Goal: Complete application form

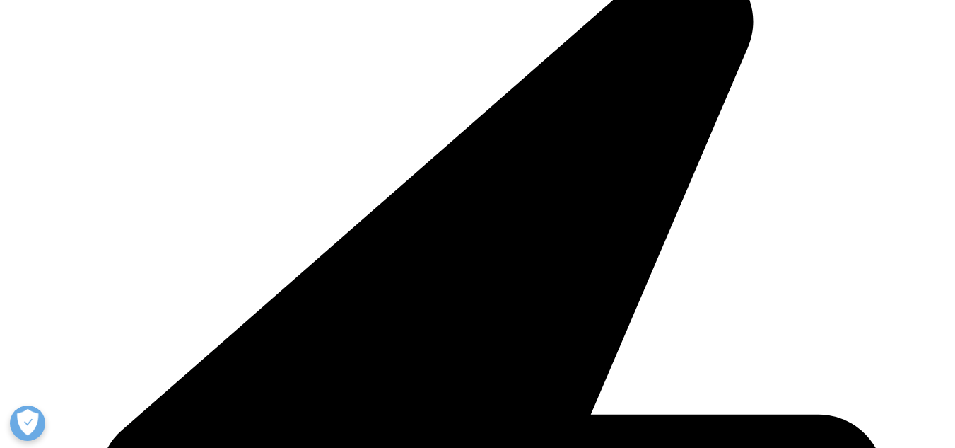
scroll to position [354, 0]
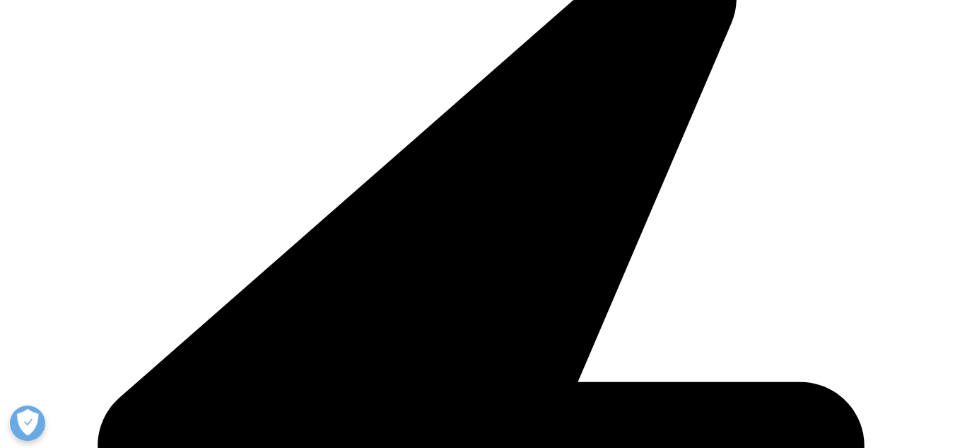
scroll to position [141, 0]
select select "HR Career"
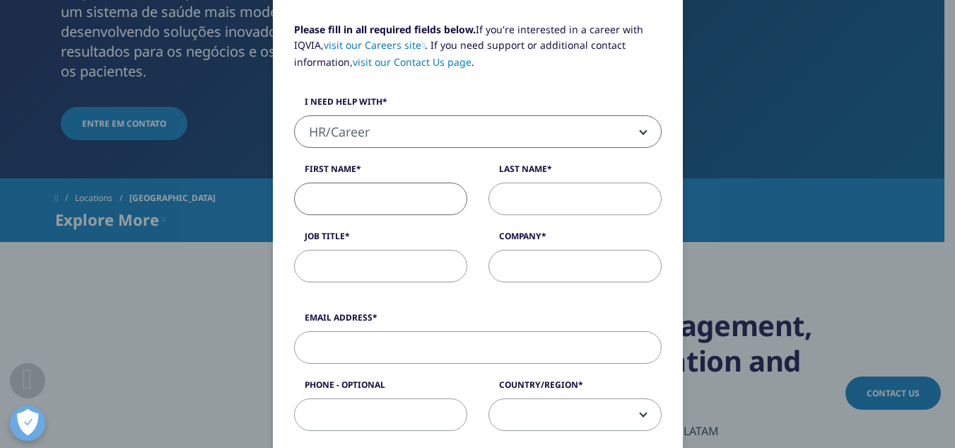
click at [431, 207] on input "First Name" at bounding box center [380, 198] width 173 height 33
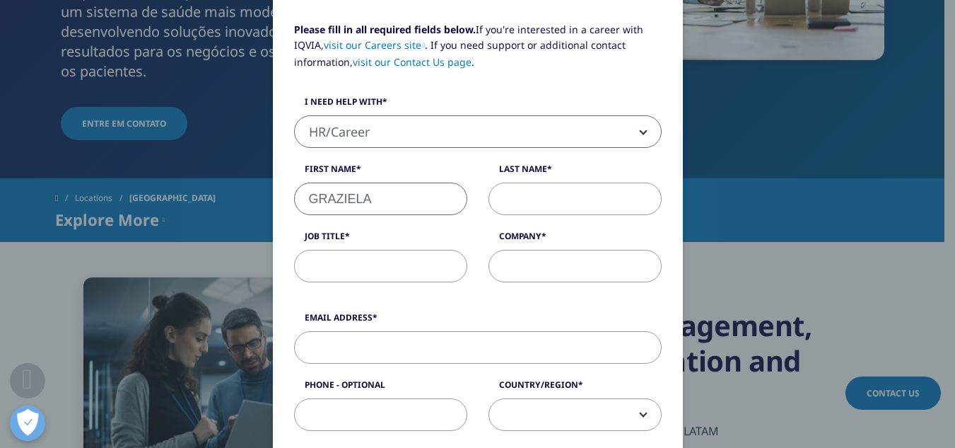
type input "GRAZIELA"
type input "A"
type input "[PERSON_NAME]"
click at [334, 265] on input "Job Title" at bounding box center [380, 266] width 173 height 33
click at [534, 269] on input "Company" at bounding box center [575, 266] width 173 height 33
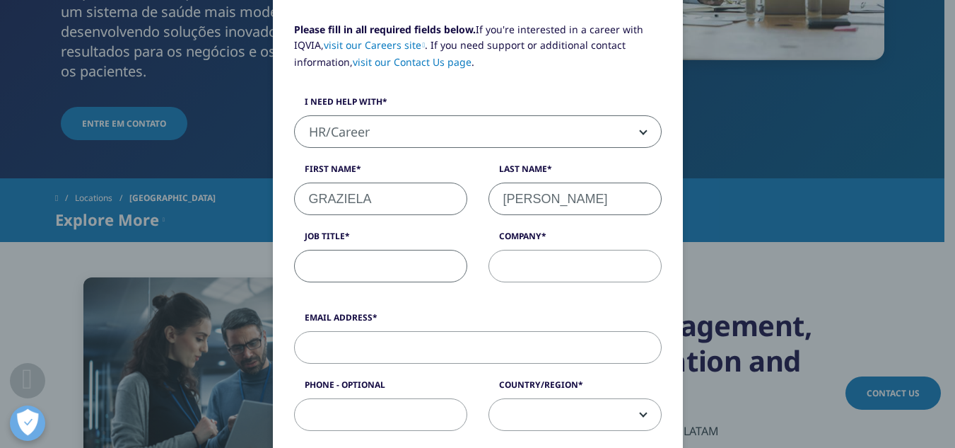
click at [385, 265] on input "Job Title" at bounding box center [380, 266] width 173 height 33
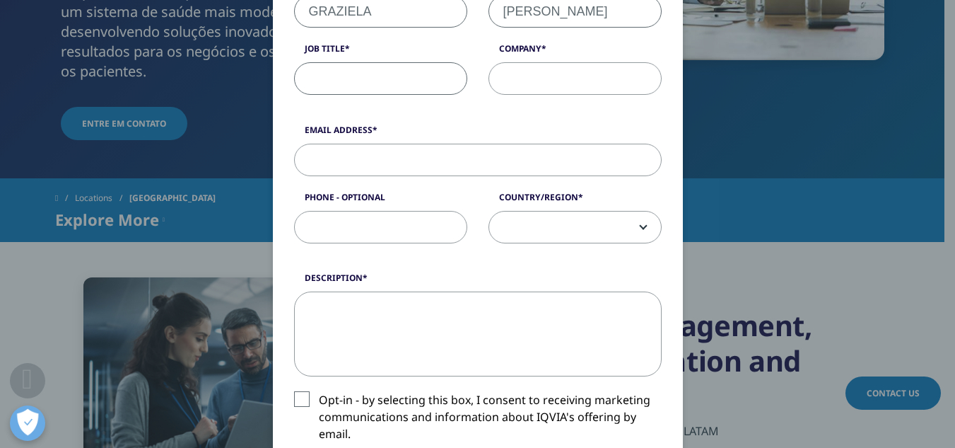
scroll to position [354, 0]
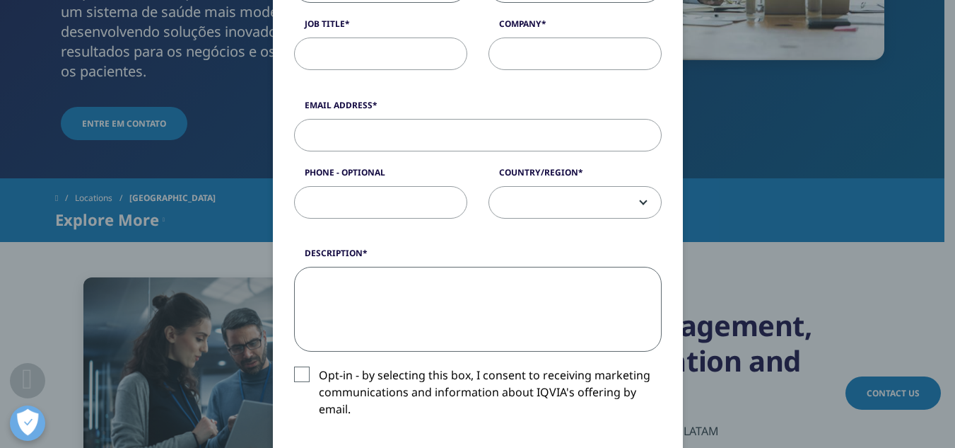
click at [451, 286] on textarea "Description" at bounding box center [478, 309] width 368 height 85
paste textarea "Profissional com mais de 20 anos de experiência em Garantia da Qualidade, Valid…"
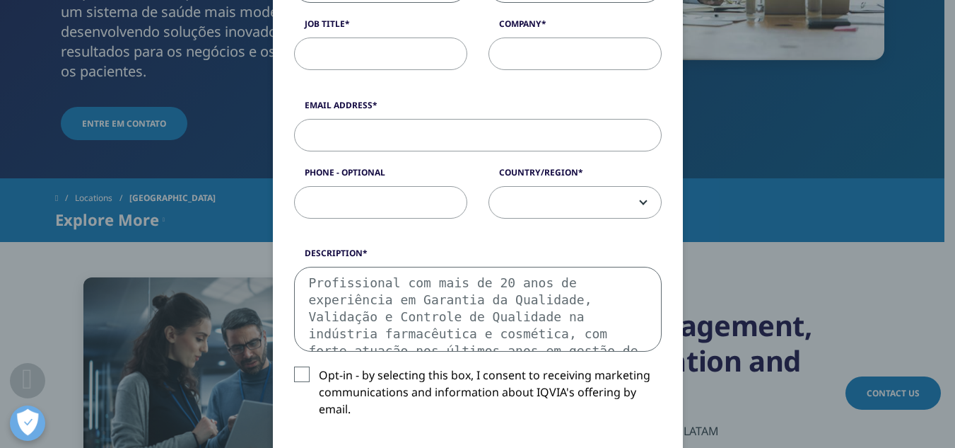
scroll to position [110, 0]
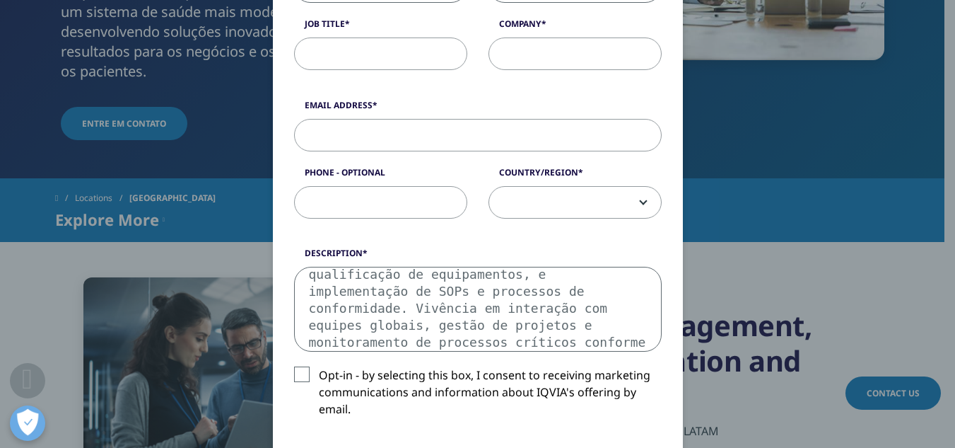
type textarea "Profissional com mais de 20 anos de experiência em Garantia da Qualidade, Valid…"
click at [298, 371] on label "Opt-in - by selecting this box, I consent to receiving marketing communications…" at bounding box center [478, 395] width 368 height 59
click at [319, 366] on input "Opt-in - by selecting this box, I consent to receiving marketing communications…" at bounding box center [319, 366] width 0 height 0
click at [390, 51] on input "Job Title" at bounding box center [380, 53] width 173 height 33
type input "analista"
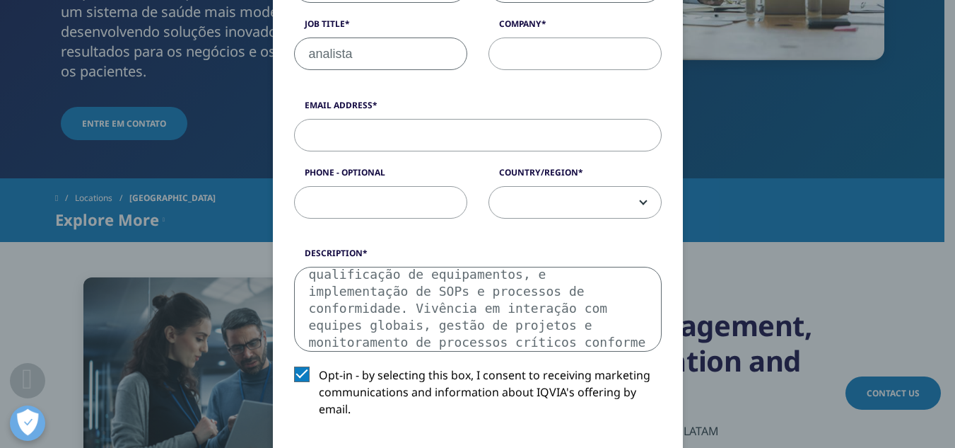
click at [498, 52] on input "Company" at bounding box center [575, 53] width 173 height 33
click at [333, 136] on input "Email Address" at bounding box center [478, 135] width 368 height 33
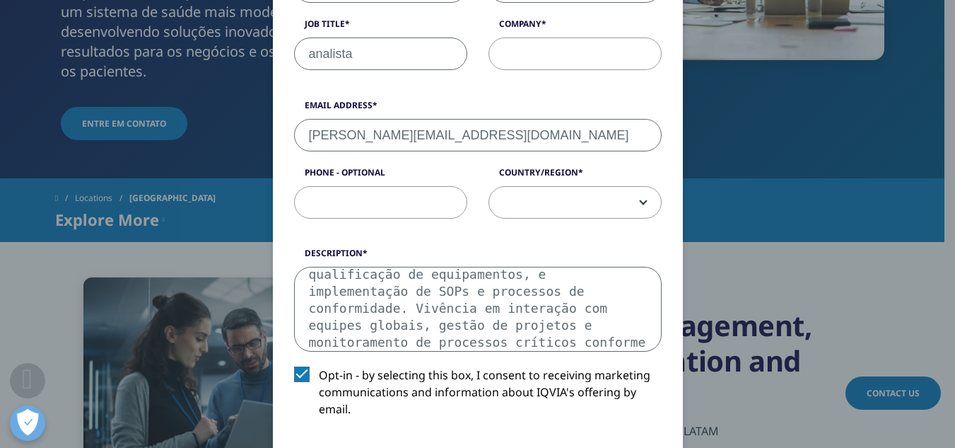
type input "[PERSON_NAME][EMAIL_ADDRESS][DOMAIN_NAME]"
click at [552, 49] on input "Company" at bounding box center [575, 53] width 173 height 33
type input "disponivel"
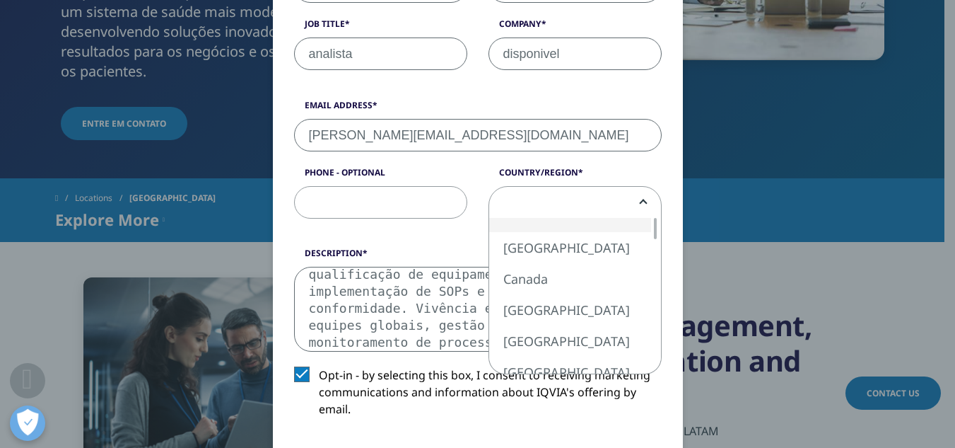
click at [567, 207] on span at bounding box center [575, 203] width 172 height 33
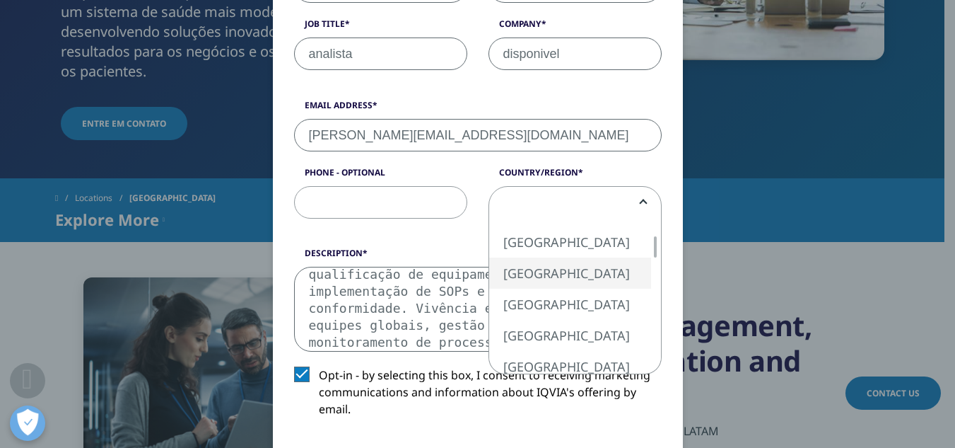
select select "[GEOGRAPHIC_DATA]"
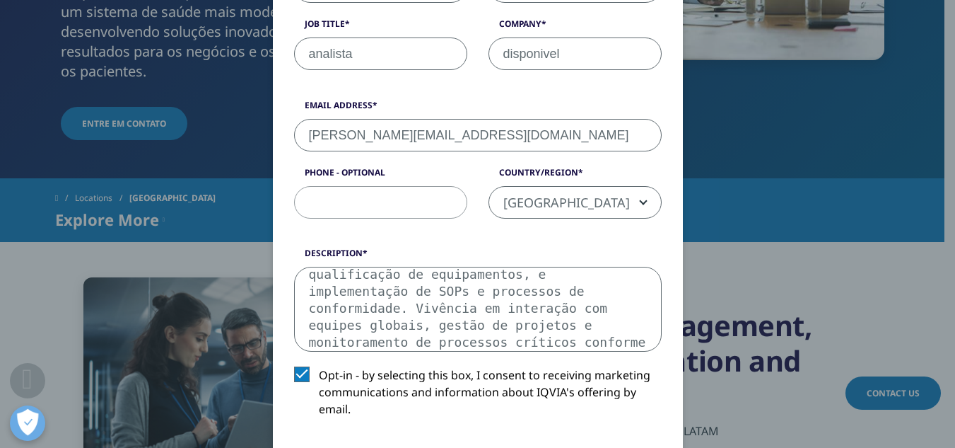
click at [402, 203] on input "Phone - Optional" at bounding box center [380, 202] width 173 height 33
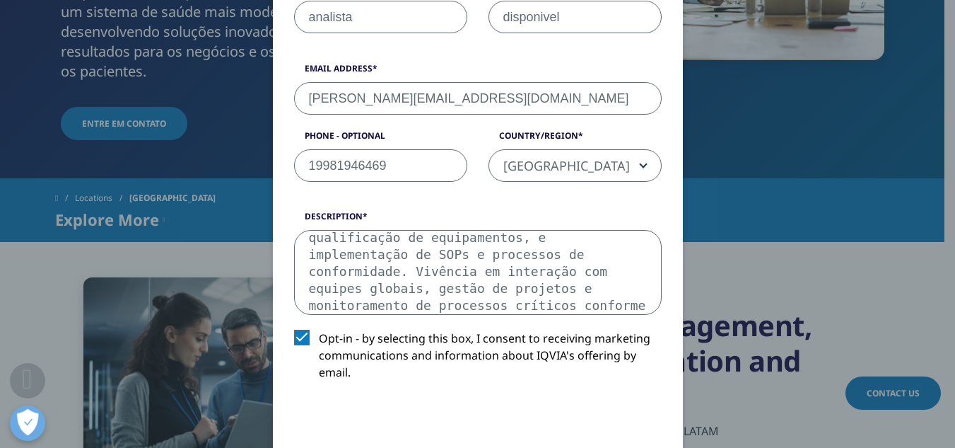
scroll to position [424, 0]
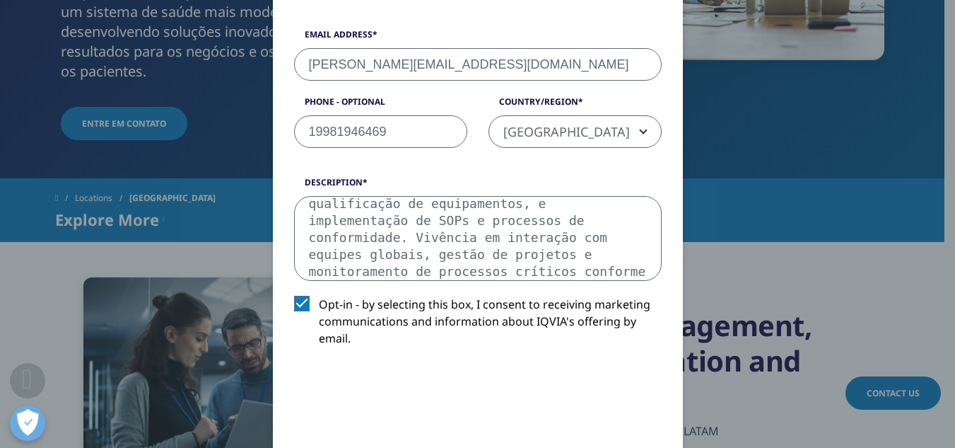
type input "19981946469"
click at [374, 243] on textarea "Profissional com mais de 20 anos de experiência em Garantia da Qualidade, Valid…" at bounding box center [478, 238] width 368 height 85
click at [298, 213] on textarea "Profissional com mais de 20 anos de experiência em Garantia da Qualidade, Valid…" at bounding box center [478, 238] width 368 height 85
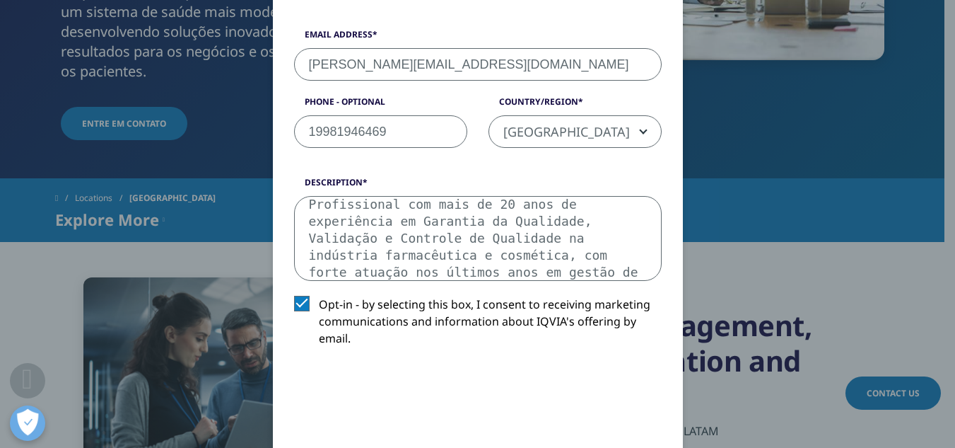
click at [387, 237] on textarea "Profissional com mais de 20 anos de experiência em Garantia da Qualidade, Valid…" at bounding box center [478, 238] width 368 height 85
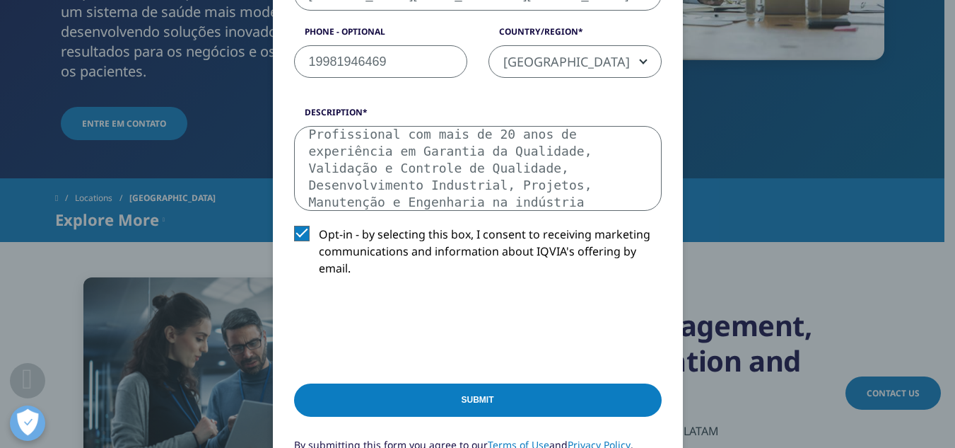
scroll to position [495, 0]
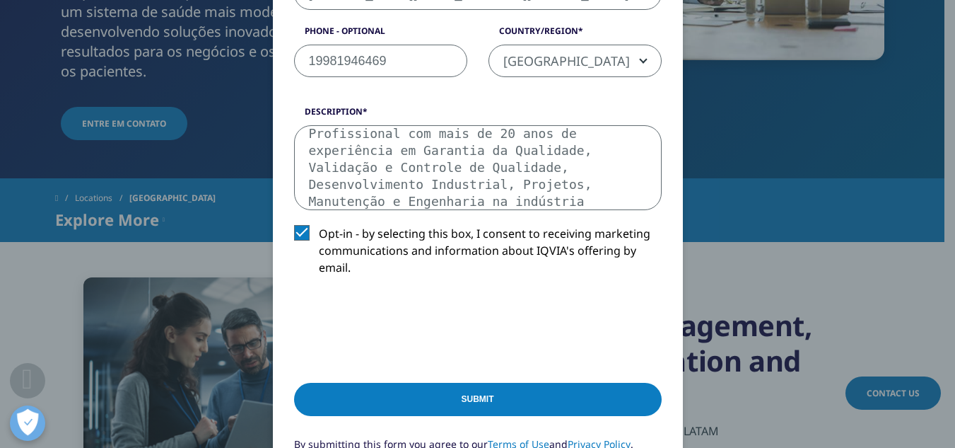
click at [601, 192] on textarea "Profissional com mais de 20 anos de experiência em Garantia da Qualidade, Valid…" at bounding box center [478, 167] width 368 height 85
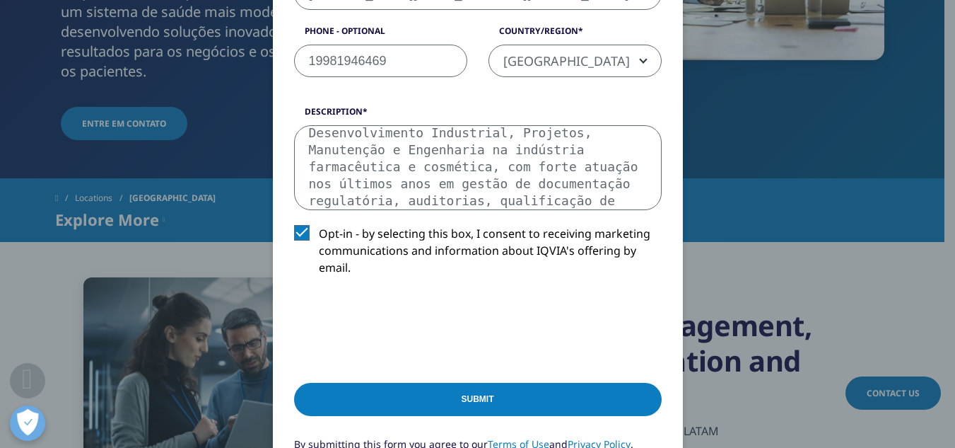
scroll to position [76, 0]
click at [404, 184] on textarea "Profissional com mais de 20 anos de experiência em Garantia da Qualidade, Valid…" at bounding box center [478, 167] width 368 height 85
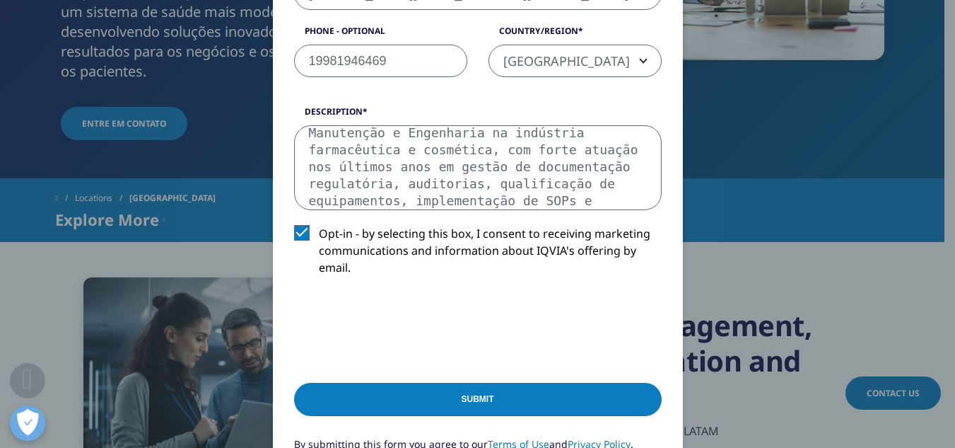
click at [552, 192] on textarea "Profissional com mais de 20 anos de experiência em Garantia da Qualidade, Valid…" at bounding box center [478, 167] width 368 height 85
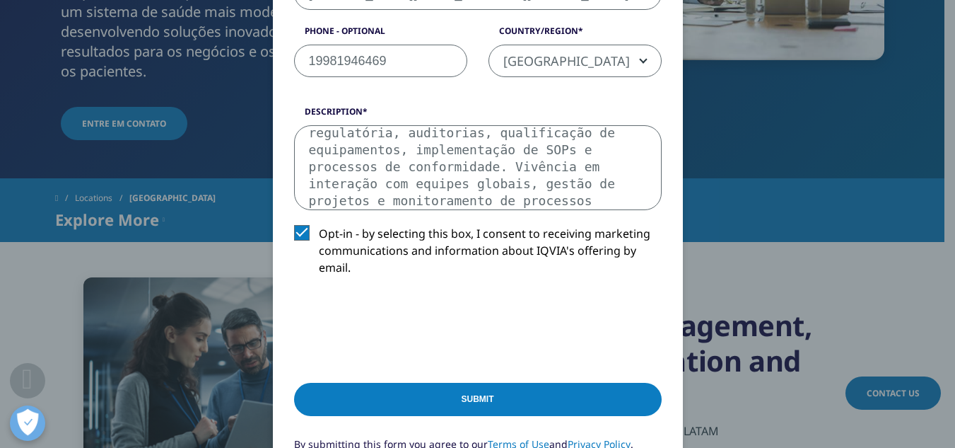
scroll to position [144, 0]
type textarea "Profissional com mais de 20 anos de experiência em Garantia da Qualidade, Valid…"
click at [509, 400] on input "Submit" at bounding box center [478, 399] width 368 height 33
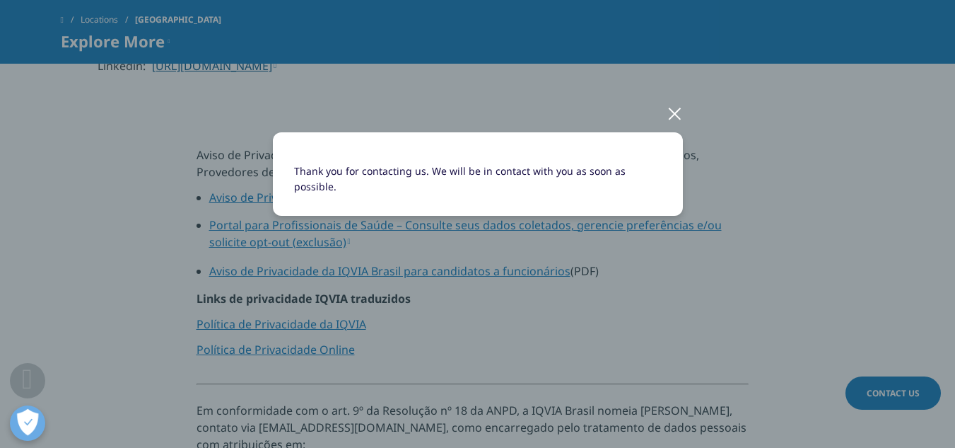
scroll to position [990, 0]
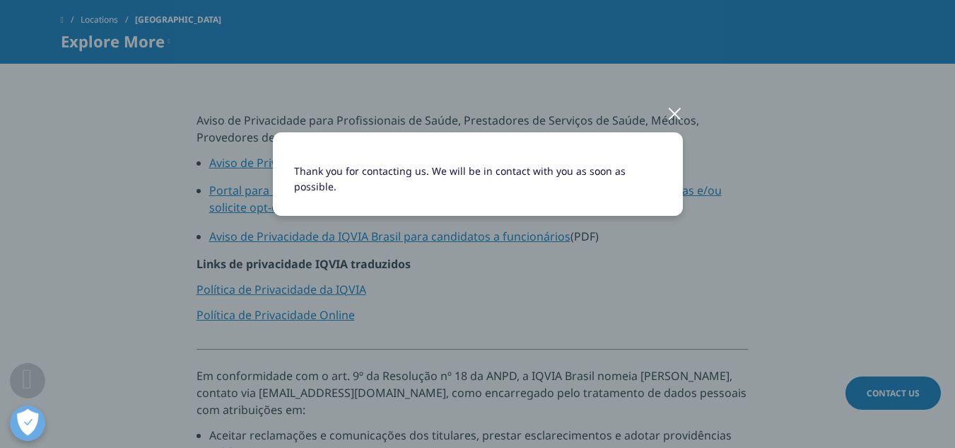
click at [675, 110] on div at bounding box center [675, 112] width 16 height 39
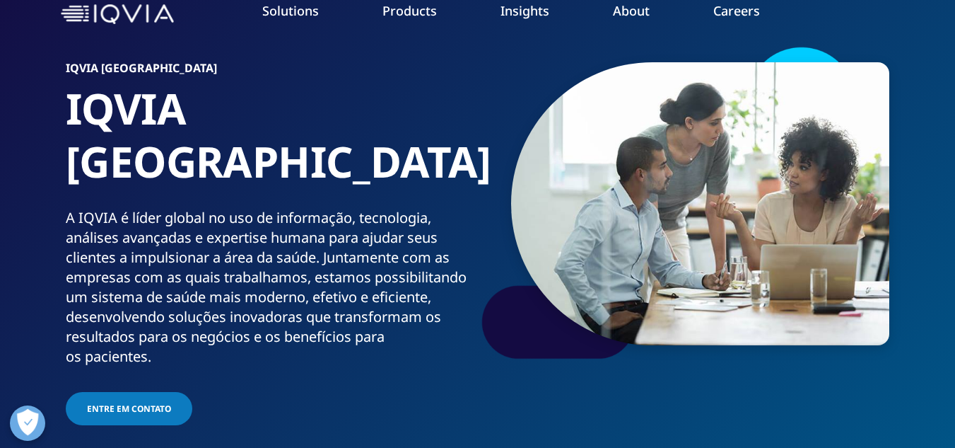
scroll to position [0, 0]
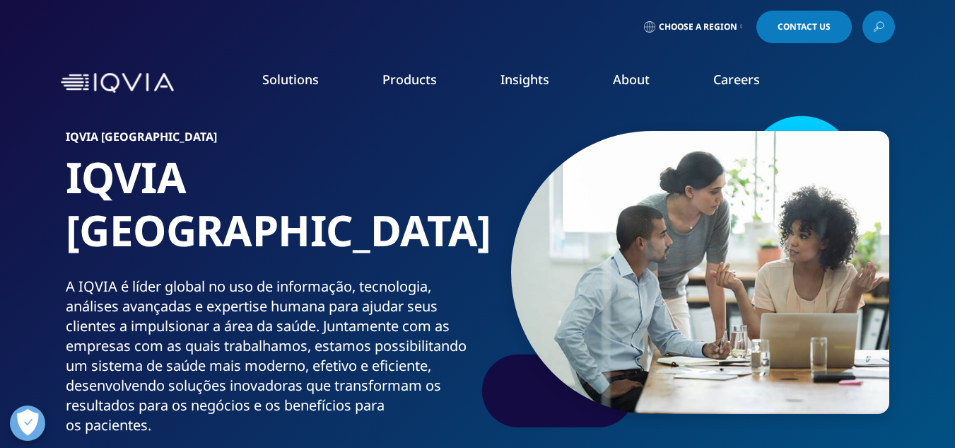
click at [310, 170] on link "Clinical Research" at bounding box center [361, 178] width 213 height 16
